Goal: Information Seeking & Learning: Learn about a topic

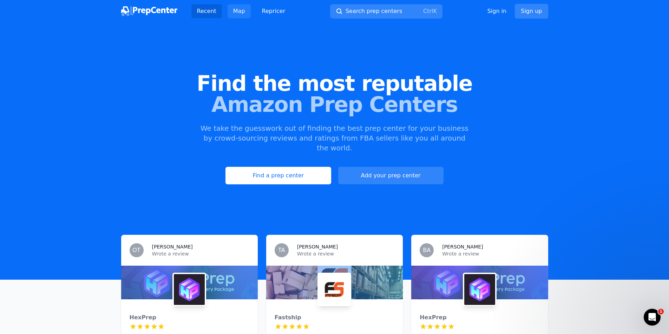
click at [240, 9] on link "Map" at bounding box center [238, 11] width 23 height 14
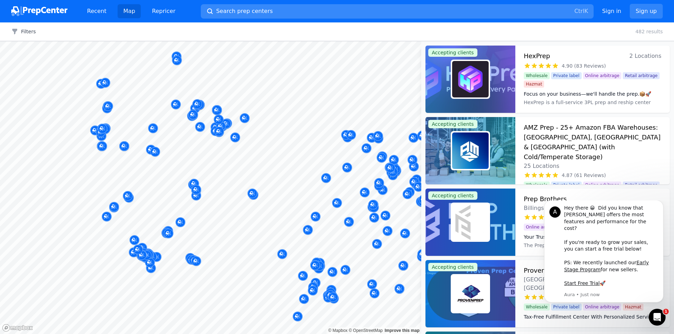
click at [231, 8] on span "Search prep centers" at bounding box center [244, 11] width 57 height 8
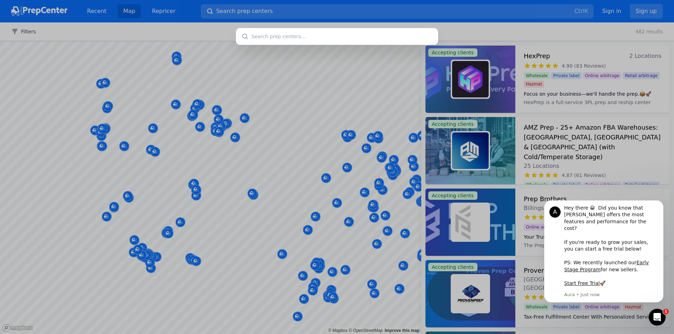
click at [255, 35] on input "text" at bounding box center [337, 36] width 202 height 17
type input "[GEOGRAPHIC_DATA]"
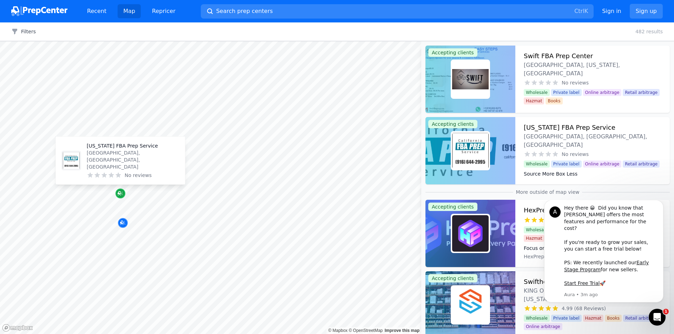
click at [121, 192] on icon "Map marker" at bounding box center [121, 193] width 6 height 7
click at [120, 193] on icon "Map marker" at bounding box center [121, 193] width 6 height 7
click at [483, 143] on img at bounding box center [470, 151] width 36 height 36
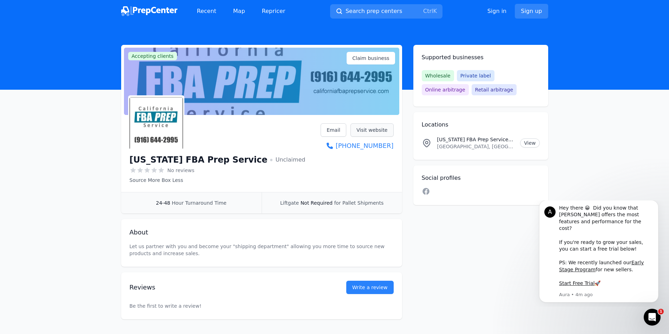
click at [371, 130] on link "Visit website" at bounding box center [371, 130] width 43 height 13
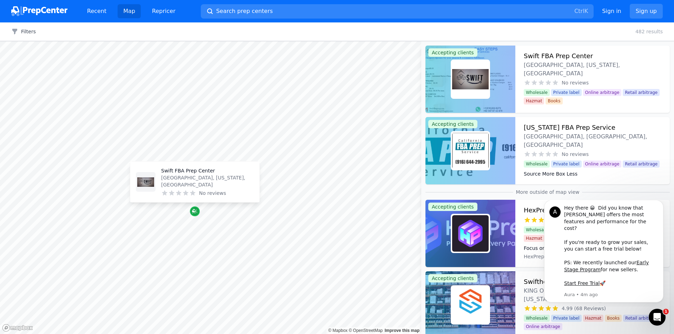
click at [194, 212] on icon "Map marker" at bounding box center [194, 212] width 4 height 4
click at [643, 107] on dt "Swift is bridge between you and your success" at bounding box center [593, 110] width 138 height 7
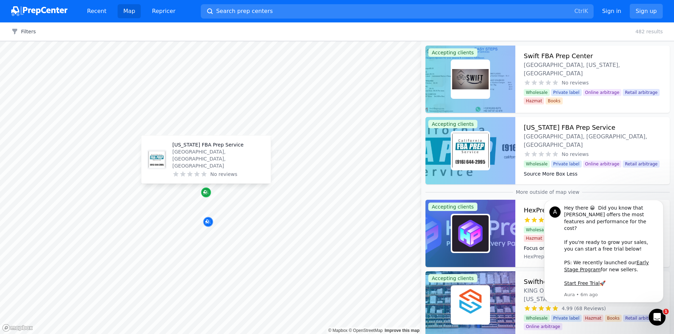
click at [206, 191] on icon "Map marker" at bounding box center [205, 193] width 4 height 4
click at [499, 174] on div at bounding box center [470, 150] width 90 height 67
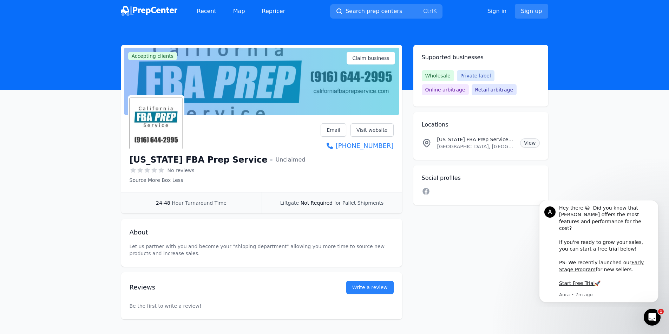
click at [533, 144] on link "View" at bounding box center [529, 143] width 19 height 9
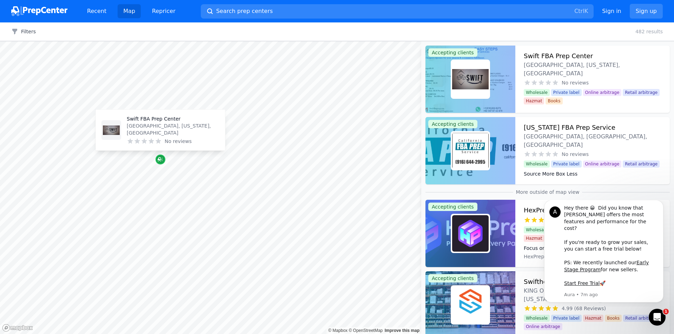
click at [161, 161] on icon "Map marker" at bounding box center [161, 160] width 6 height 5
click at [645, 107] on dt "Swift is bridge between you and your success" at bounding box center [593, 110] width 138 height 7
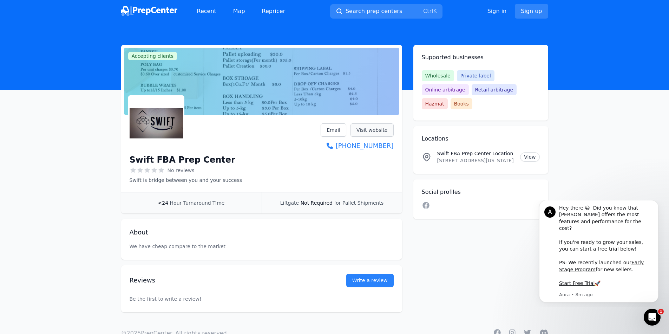
click at [372, 128] on link "Visit website" at bounding box center [371, 130] width 43 height 13
click at [530, 153] on link "View" at bounding box center [529, 157] width 19 height 9
click at [368, 9] on span "Search prep centers" at bounding box center [373, 11] width 57 height 8
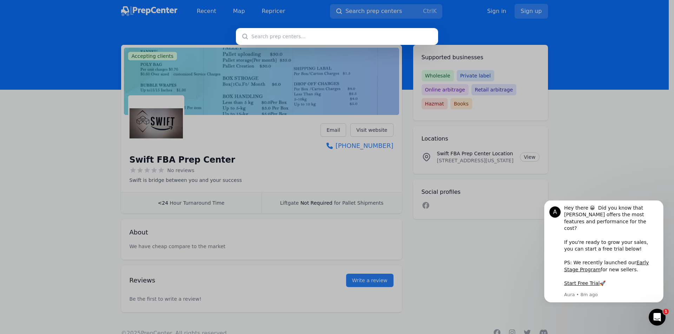
click at [256, 37] on input "text" at bounding box center [337, 36] width 202 height 17
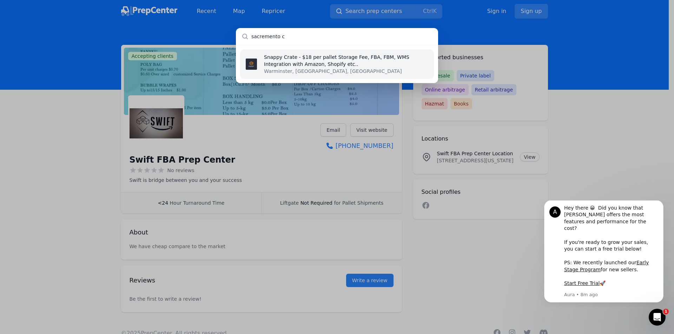
type input "sacremento ca"
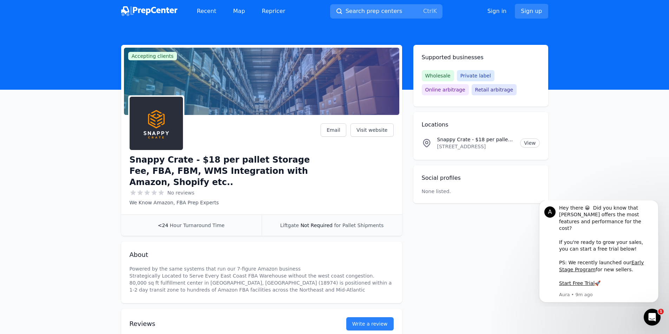
click at [389, 11] on span "Search prep centers" at bounding box center [373, 11] width 57 height 8
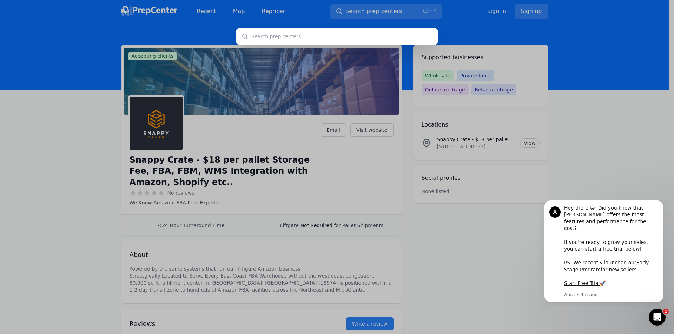
click at [605, 152] on div at bounding box center [337, 167] width 674 height 334
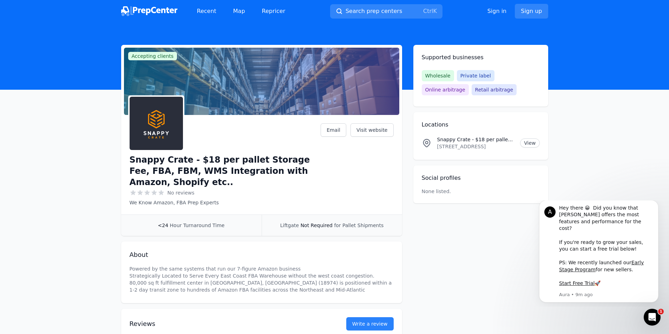
click at [478, 148] on p "315 W Street Road , Unit B, Warminster, PA, 18974, US" at bounding box center [476, 146] width 78 height 7
click at [531, 142] on link "View" at bounding box center [529, 143] width 19 height 9
click at [611, 123] on main "Accepting clients Claim business Snappy Crate - $18 per pallet Storage Fee, FBA…" at bounding box center [334, 200] width 669 height 311
click at [154, 9] on img at bounding box center [149, 11] width 56 height 10
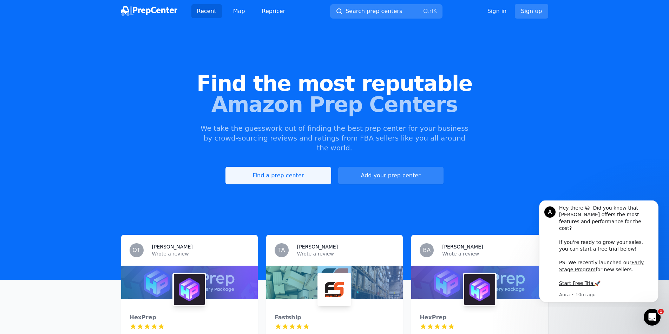
click at [284, 167] on link "Find a prep center" at bounding box center [277, 176] width 105 height 18
